Goal: Information Seeking & Learning: Learn about a topic

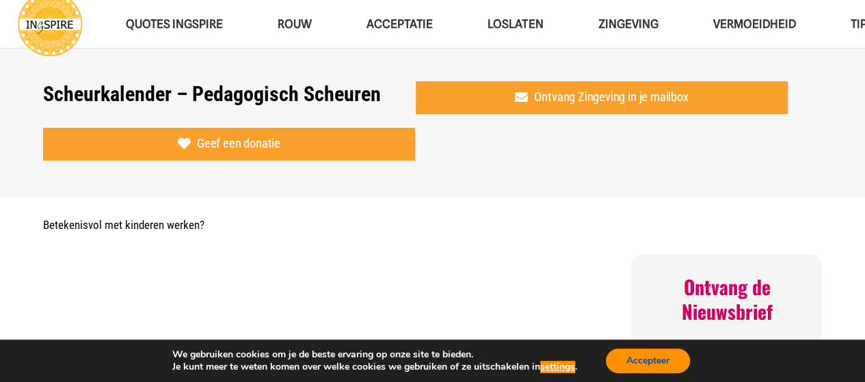
click at [666, 369] on button "Accepteer" at bounding box center [648, 361] width 84 height 25
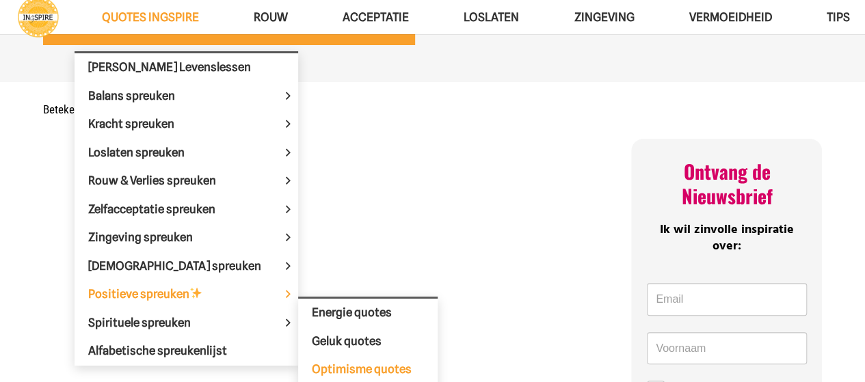
scroll to position [137, 0]
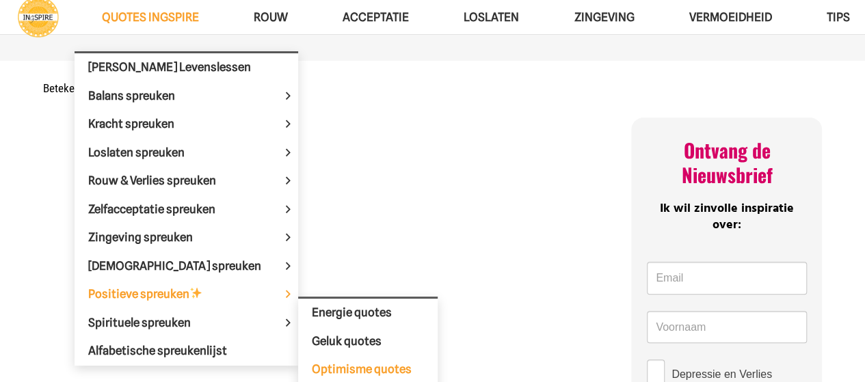
click at [320, 363] on span "Optimisme quotes" at bounding box center [362, 369] width 100 height 14
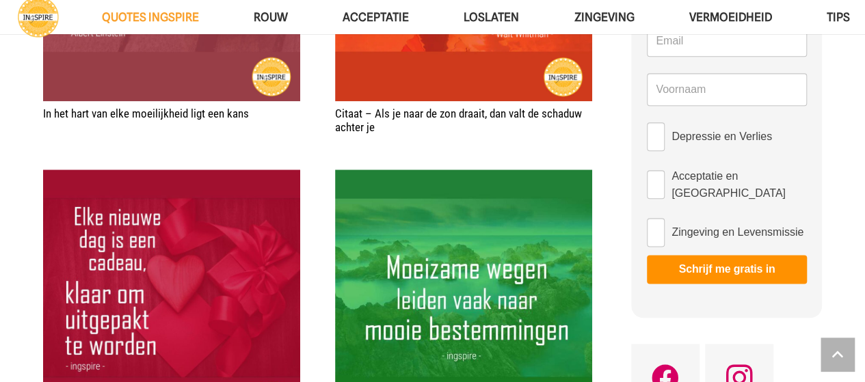
scroll to position [820, 0]
